Goal: Complete application form

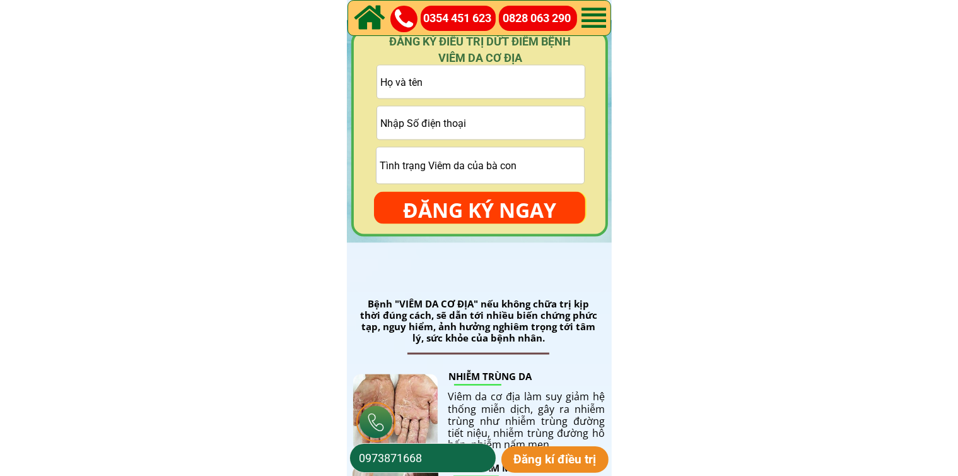
scroll to position [1892, 0]
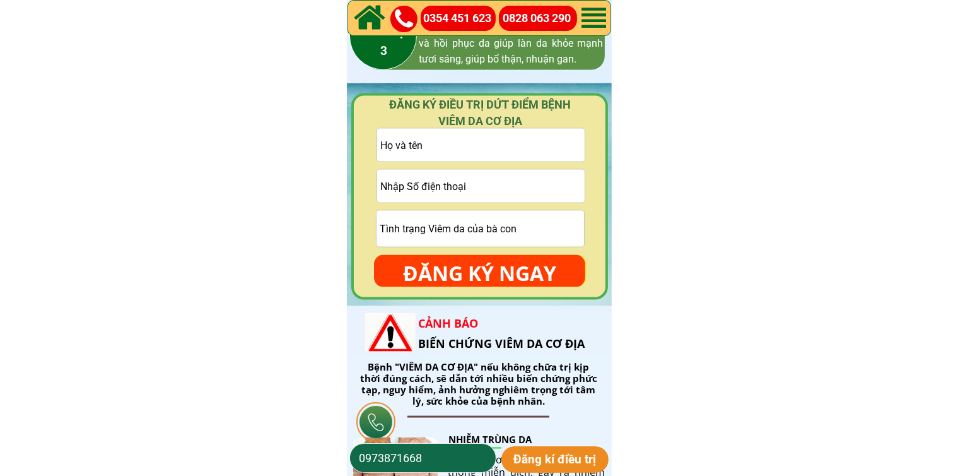
click at [498, 189] on input "tel" at bounding box center [481, 186] width 208 height 33
paste input "0979014475"
type input "0979014475"
click at [502, 151] on input "text" at bounding box center [481, 145] width 208 height 33
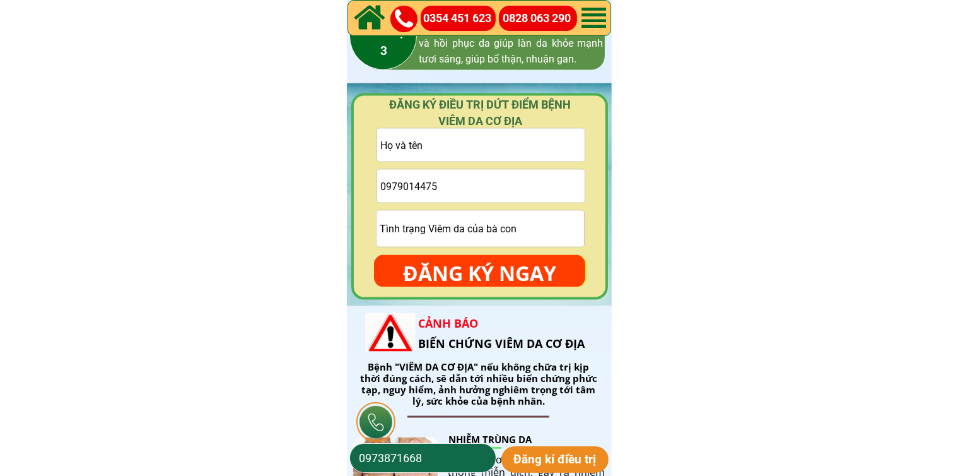
paste input "[PERSON_NAME]"
type input "[PERSON_NAME]"
click at [475, 218] on input "text" at bounding box center [481, 229] width 208 height 36
click at [471, 263] on p "ĐĂNG KÝ NGAY" at bounding box center [479, 273] width 211 height 37
click at [471, 264] on p "ĐĂNG KÝ NGAY" at bounding box center [479, 273] width 211 height 37
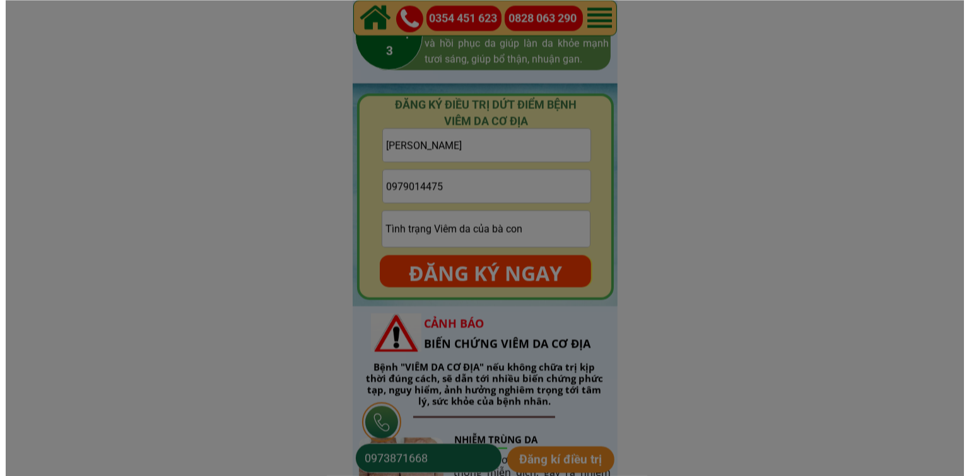
scroll to position [0, 0]
